Goal: Information Seeking & Learning: Learn about a topic

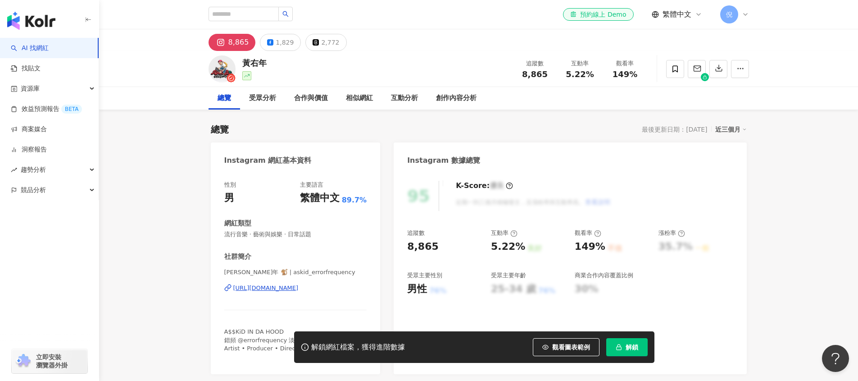
drag, startPoint x: 328, startPoint y: 43, endPoint x: 461, endPoint y: 175, distance: 188.3
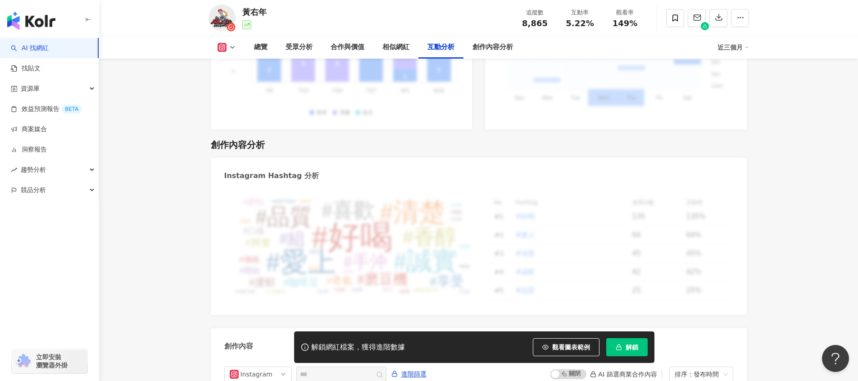
scroll to position [2602, 0]
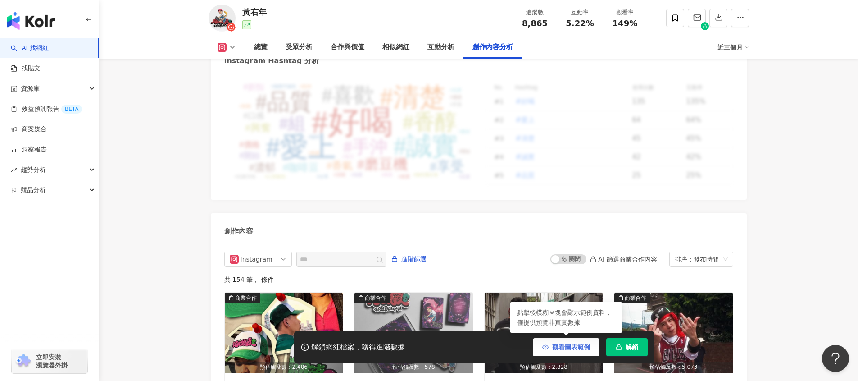
click at [584, 346] on span "觀看圖表範例" at bounding box center [571, 346] width 38 height 7
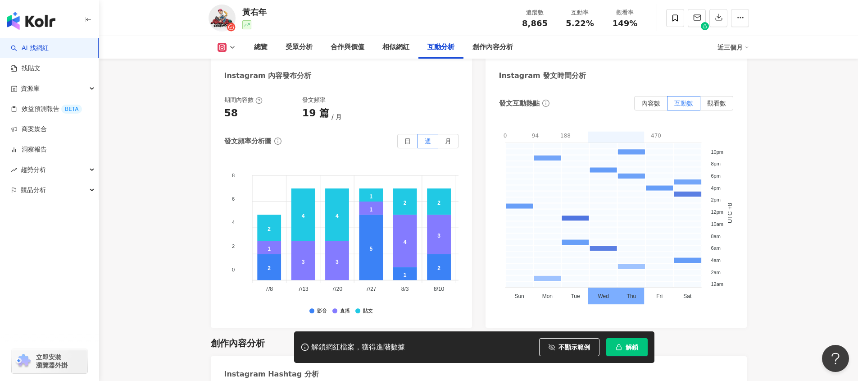
scroll to position [2240, 0]
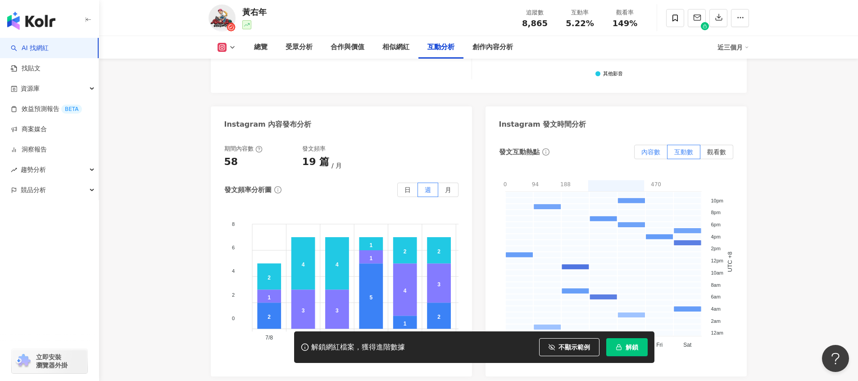
click at [648, 145] on label "內容數" at bounding box center [650, 152] width 33 height 14
click at [711, 145] on label "觀看數" at bounding box center [717, 152] width 33 height 14
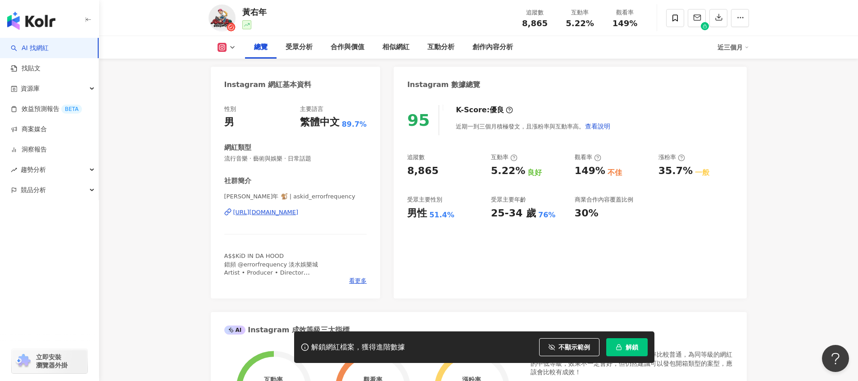
scroll to position [0, 0]
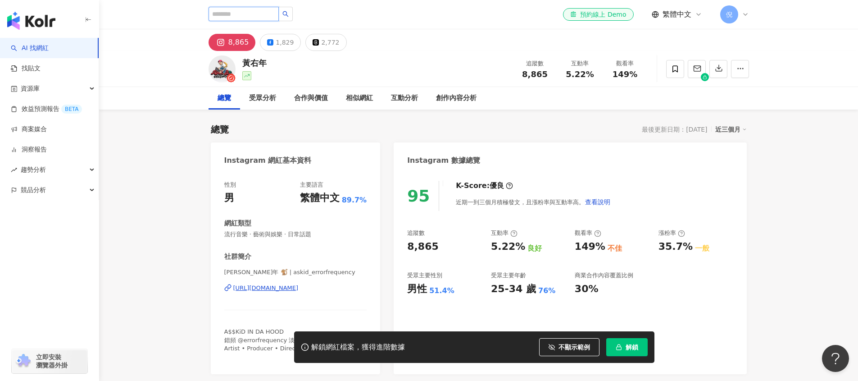
click at [260, 15] on input "search" at bounding box center [244, 14] width 70 height 14
type input "*"
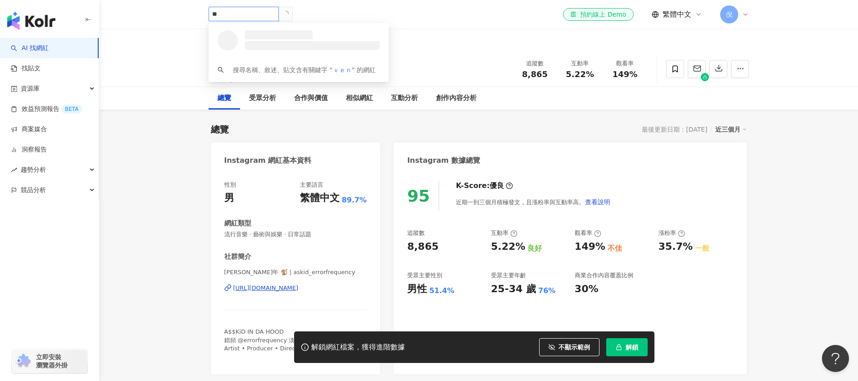
type input "*"
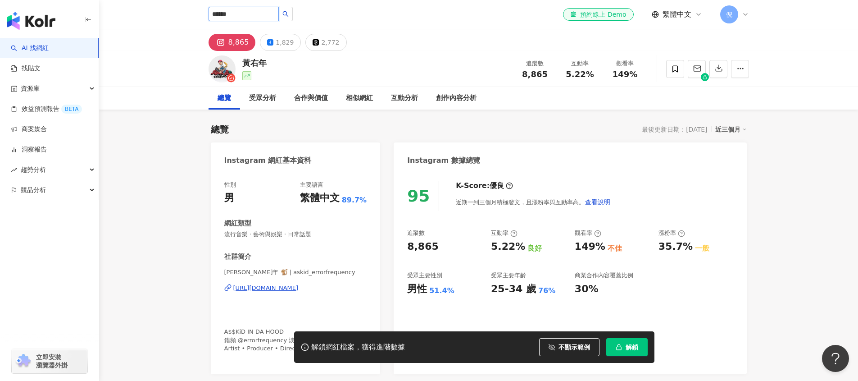
type input "*******"
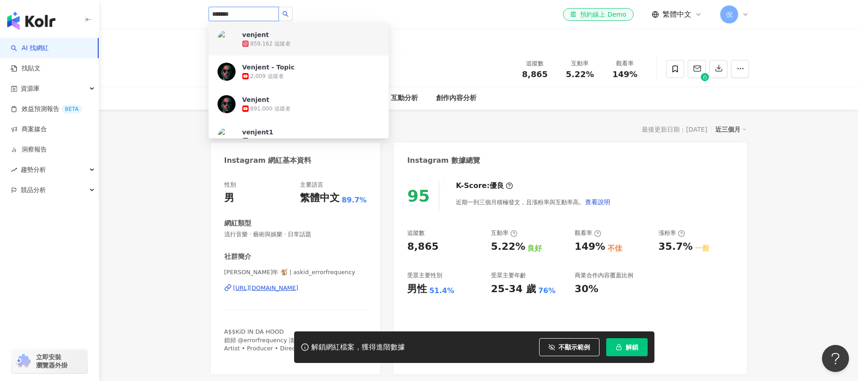
click at [273, 44] on div "859,162 追蹤者" at bounding box center [271, 44] width 40 height 8
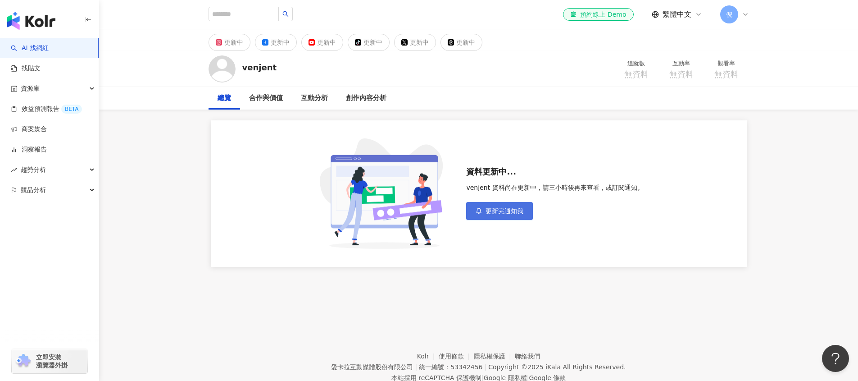
click at [506, 211] on span "更新完通知我" at bounding box center [505, 210] width 38 height 7
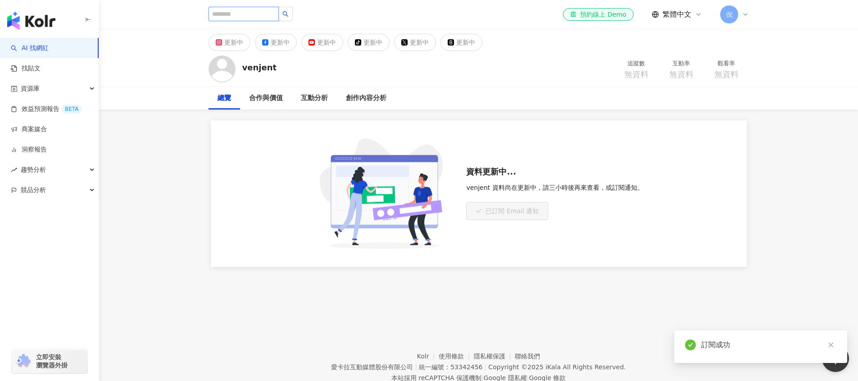
click at [248, 12] on input "search" at bounding box center [244, 14] width 70 height 14
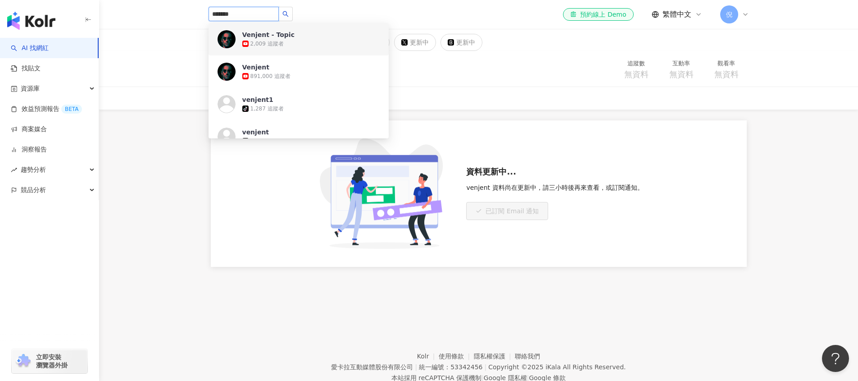
click at [240, 12] on input "*******" at bounding box center [244, 14] width 70 height 14
type input "*"
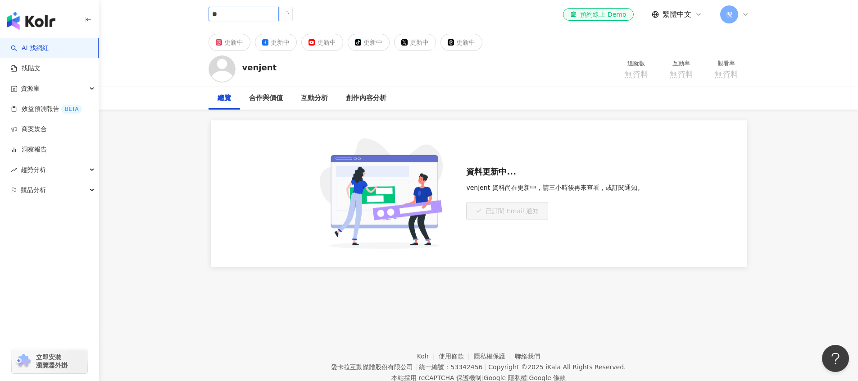
type input "*"
type input "***"
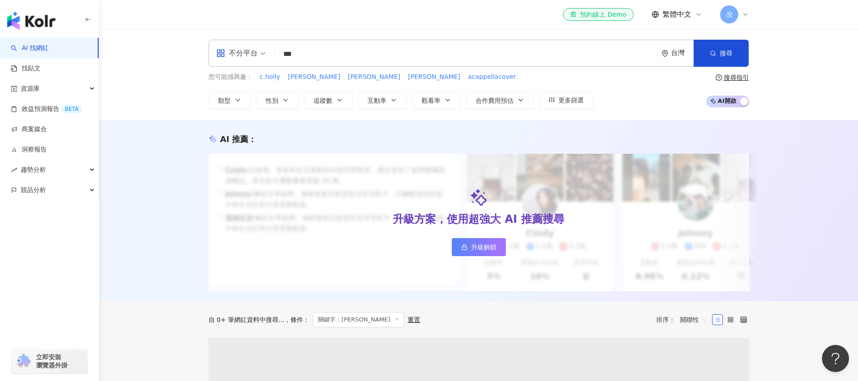
click at [340, 58] on input "***" at bounding box center [466, 54] width 376 height 17
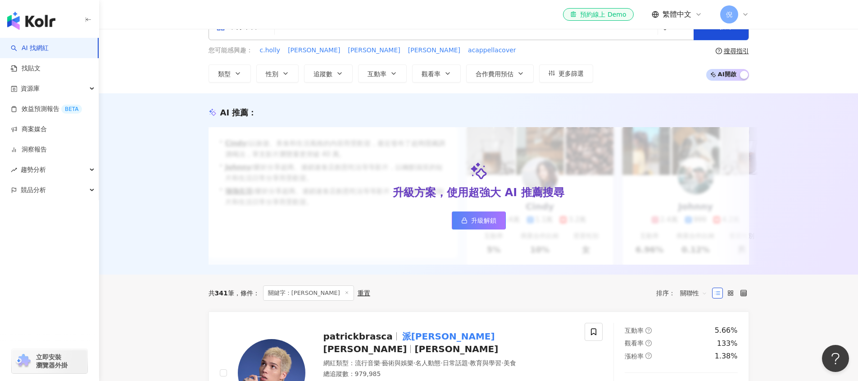
scroll to position [181, 0]
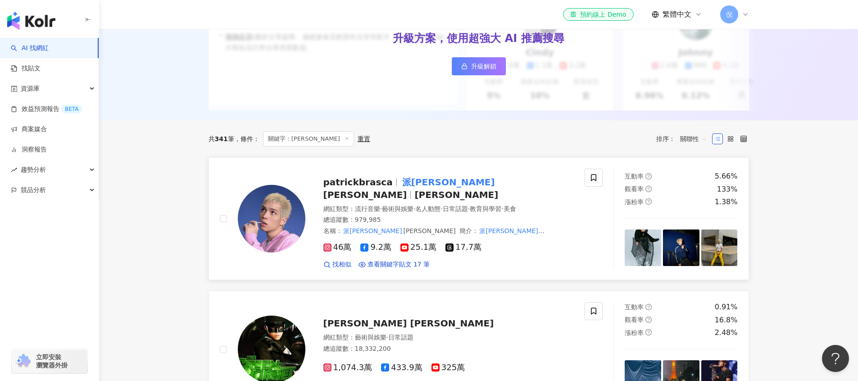
click at [359, 187] on span "patrickbrasca" at bounding box center [358, 182] width 69 height 11
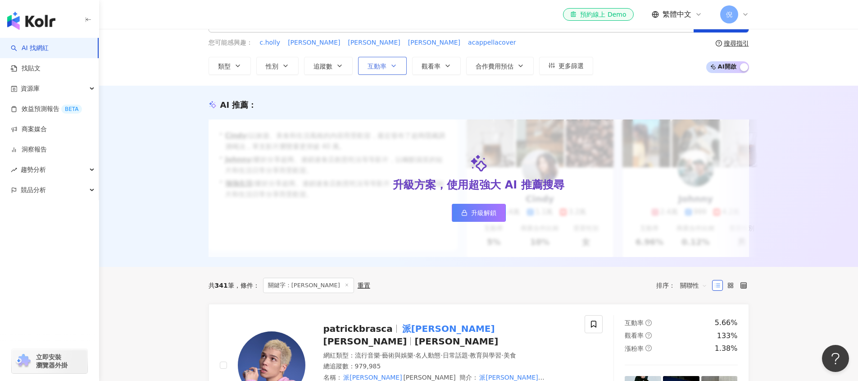
scroll to position [0, 0]
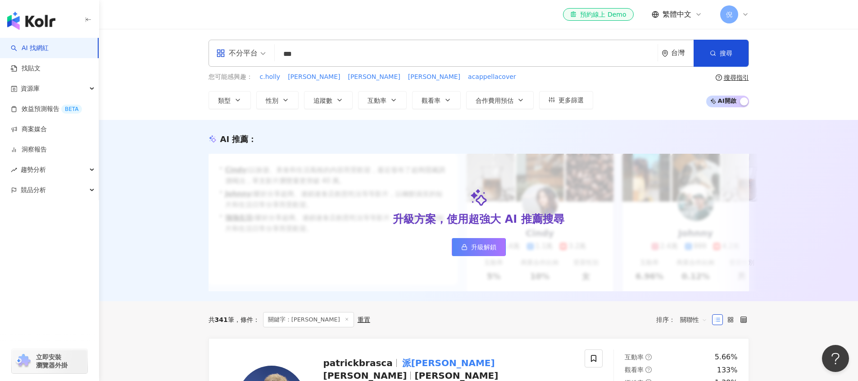
click at [331, 52] on input "***" at bounding box center [466, 54] width 376 height 17
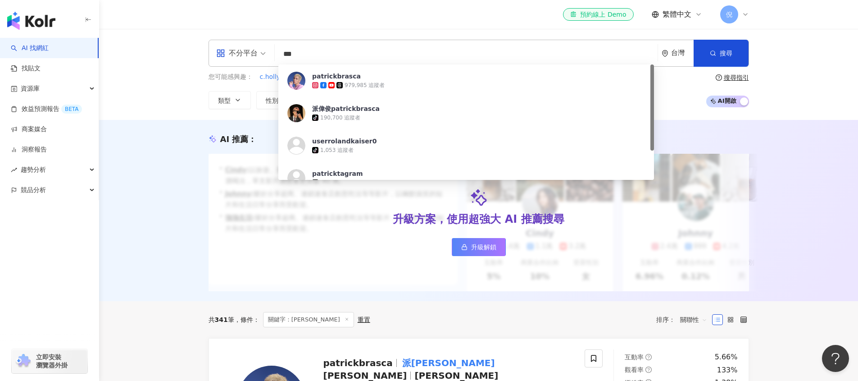
click at [331, 52] on input "***" at bounding box center [466, 54] width 376 height 17
type input "***"
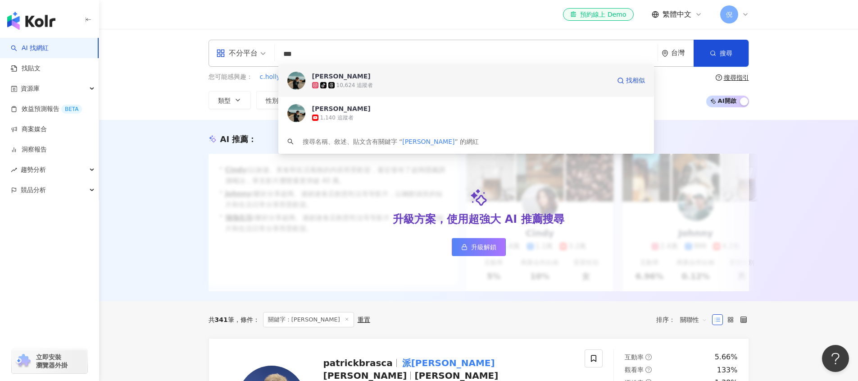
click at [355, 82] on div "10,624 追蹤者" at bounding box center [355, 86] width 37 height 8
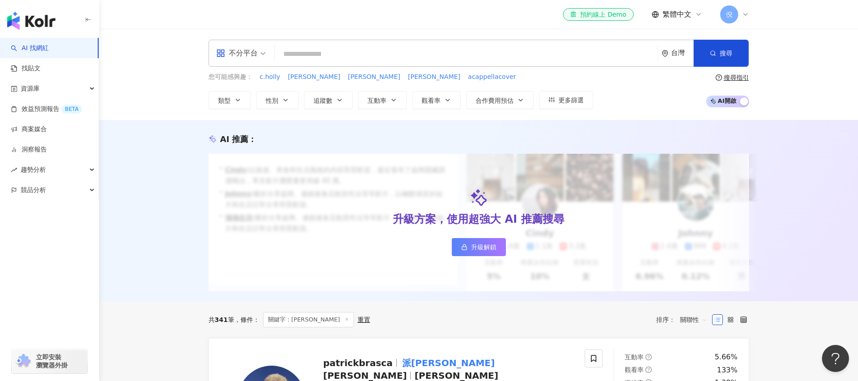
click at [462, 50] on input "search" at bounding box center [466, 54] width 376 height 17
click at [414, 50] on input "search" at bounding box center [466, 54] width 376 height 17
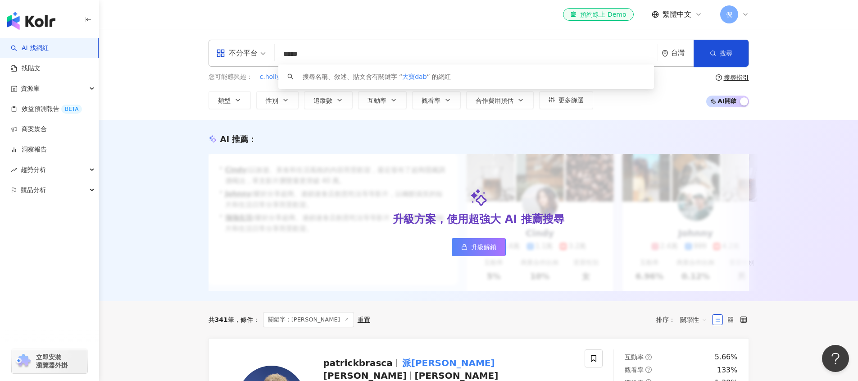
type input "****"
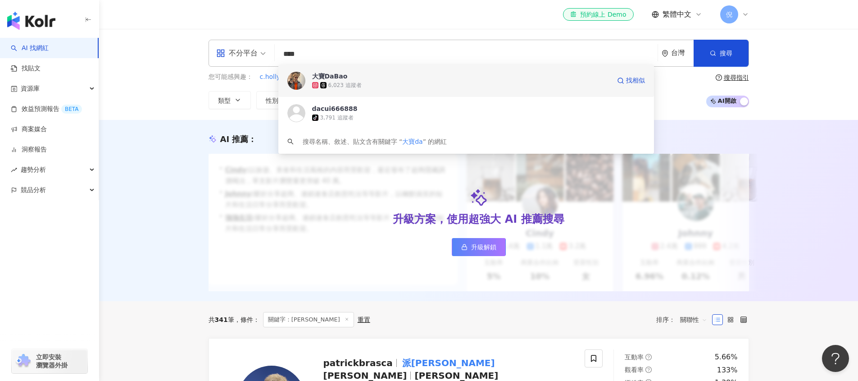
click at [338, 81] on div "6,023 追蹤者" at bounding box center [461, 85] width 298 height 9
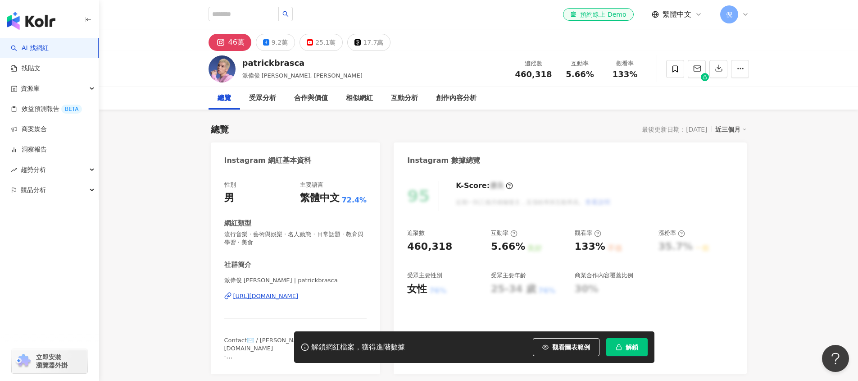
scroll to position [74, 0]
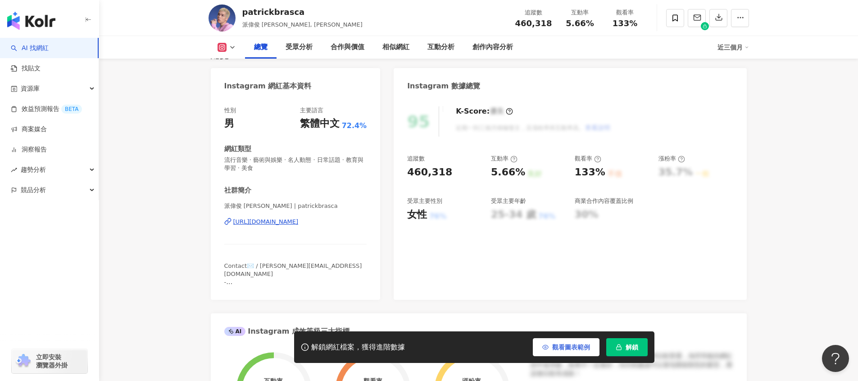
click at [563, 349] on span "觀看圖表範例" at bounding box center [571, 346] width 38 height 7
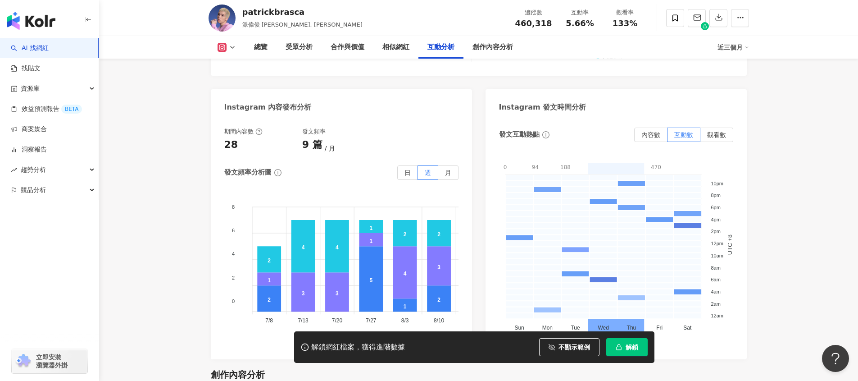
scroll to position [2229, 0]
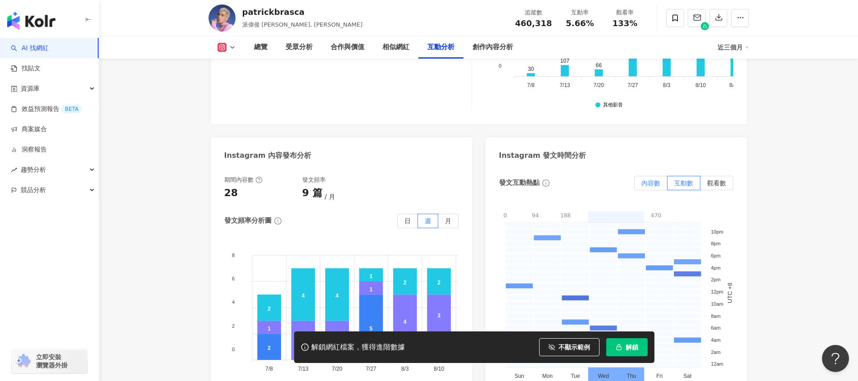
click at [651, 179] on span "內容數" at bounding box center [651, 182] width 19 height 7
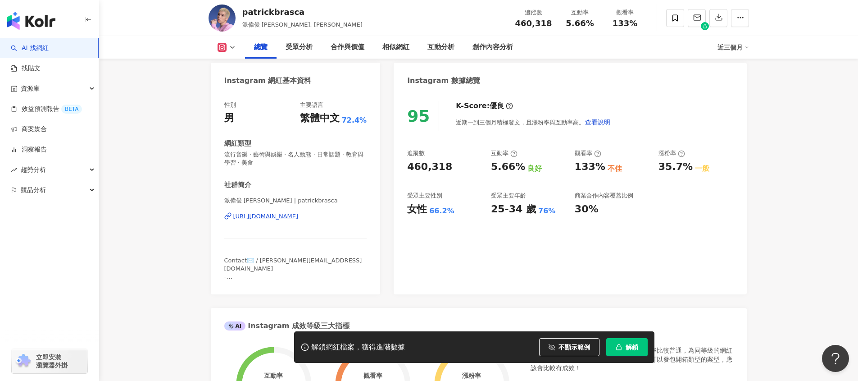
scroll to position [0, 0]
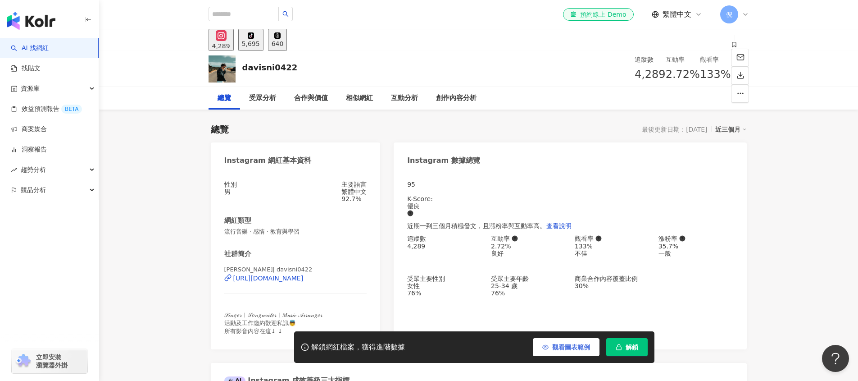
click at [566, 351] on button "觀看圖表範例" at bounding box center [566, 347] width 67 height 18
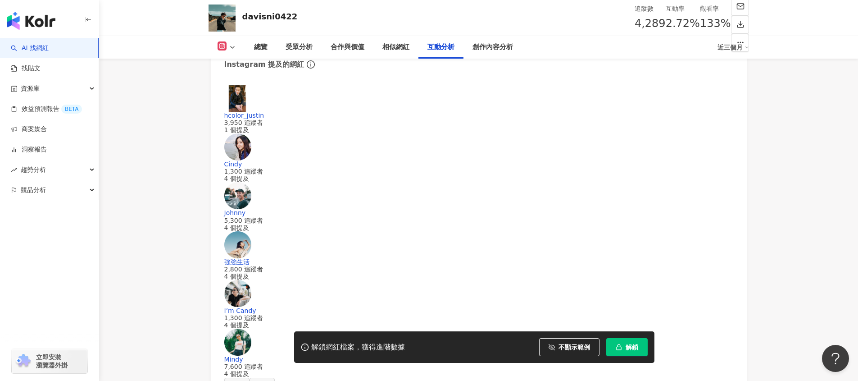
scroll to position [2123, 0]
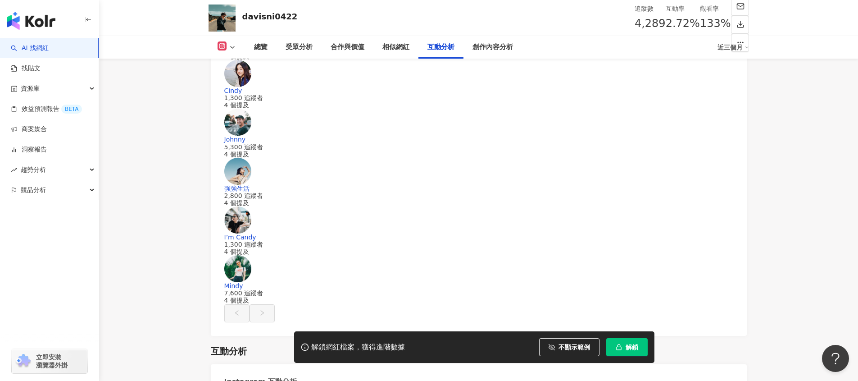
scroll to position [2286, 0]
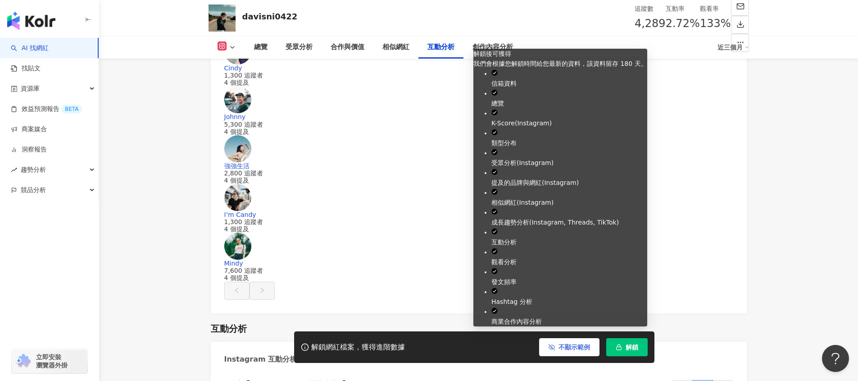
click at [586, 353] on button "不顯示範例" at bounding box center [569, 347] width 60 height 18
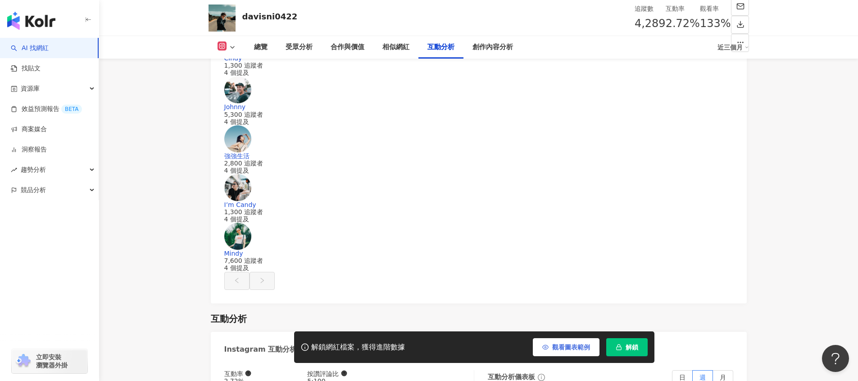
click at [585, 352] on button "觀看圖表範例" at bounding box center [566, 347] width 67 height 18
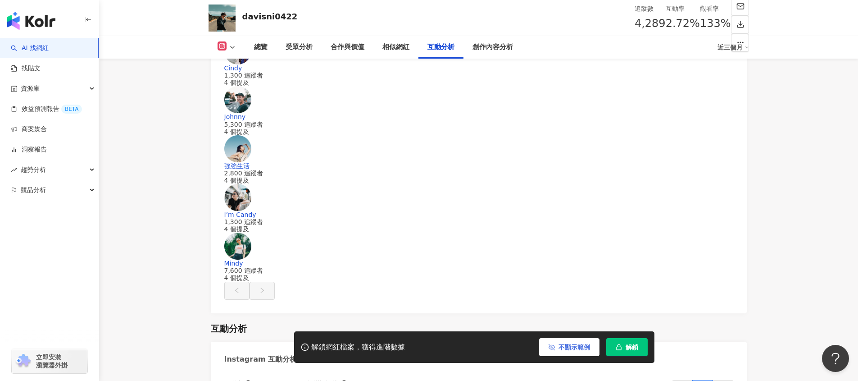
click at [585, 352] on button "不顯示範例" at bounding box center [569, 347] width 60 height 18
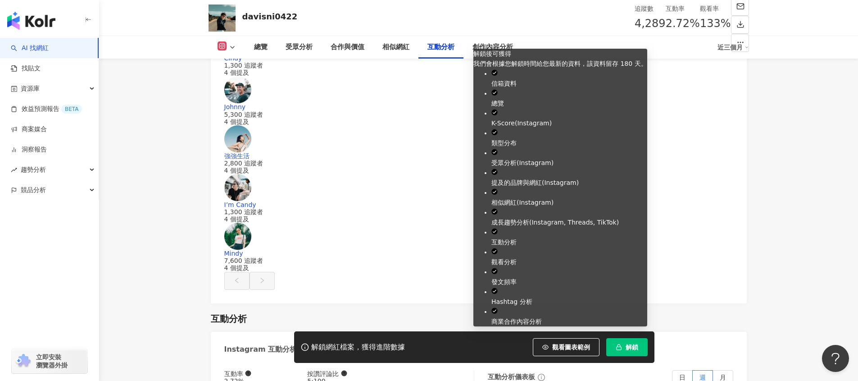
click at [639, 348] on button "解鎖" at bounding box center [627, 347] width 41 height 18
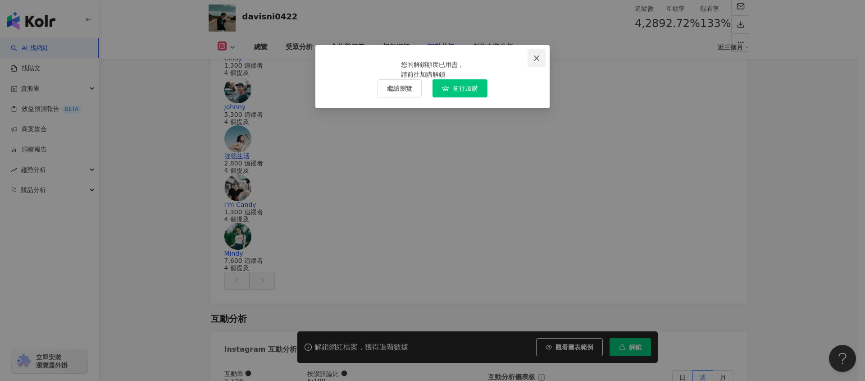
click at [534, 63] on button "Close" at bounding box center [537, 58] width 18 height 18
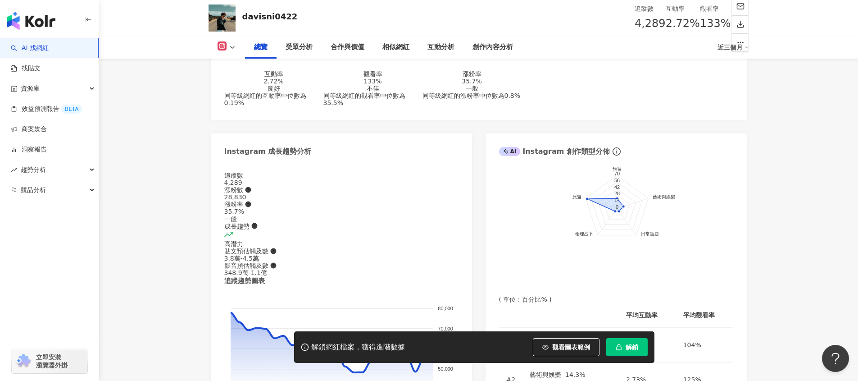
scroll to position [0, 0]
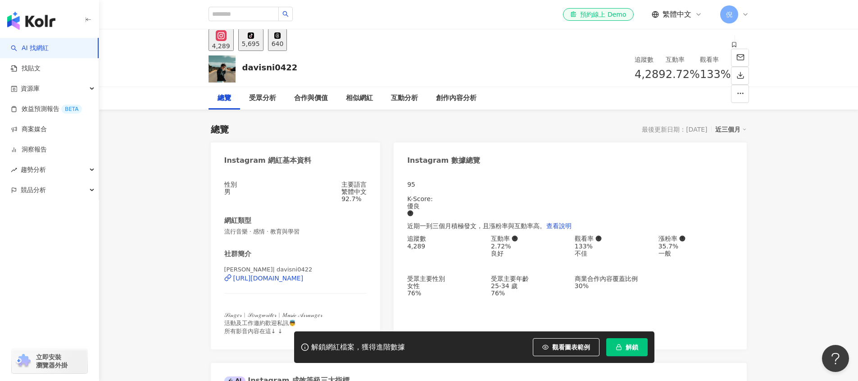
click at [584, 361] on div "解鎖網紅檔案，獲得進階數據 觀看圖表範例 點擊後模糊區塊會顯示範例資料，僅提供預覽非真實數據 解鎖" at bounding box center [474, 347] width 360 height 32
click at [583, 354] on button "觀看圖表範例" at bounding box center [566, 347] width 67 height 18
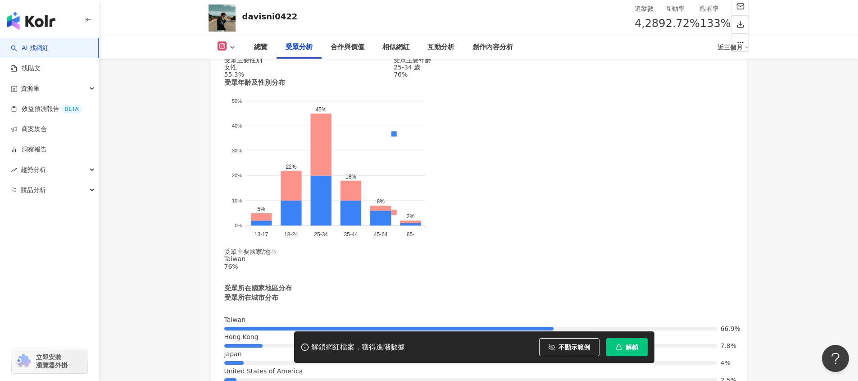
scroll to position [495, 0]
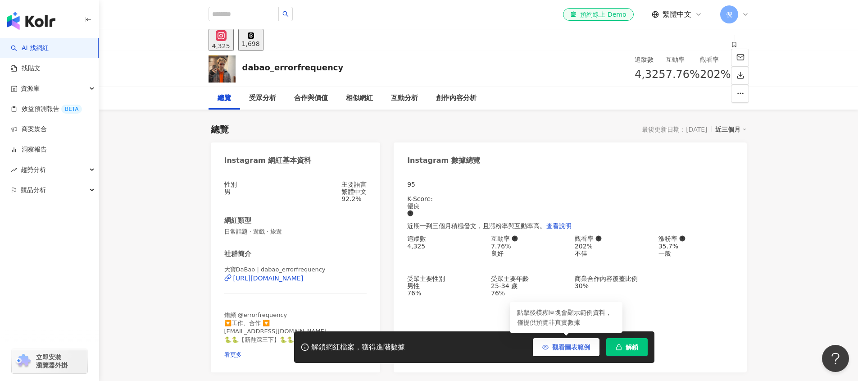
click at [593, 345] on button "觀看圖表範例" at bounding box center [566, 347] width 67 height 18
click at [593, 345] on button "不顯示範例" at bounding box center [569, 347] width 60 height 18
click at [551, 347] on button "觀看圖表範例" at bounding box center [566, 347] width 67 height 18
